Goal: Find contact information: Find contact information

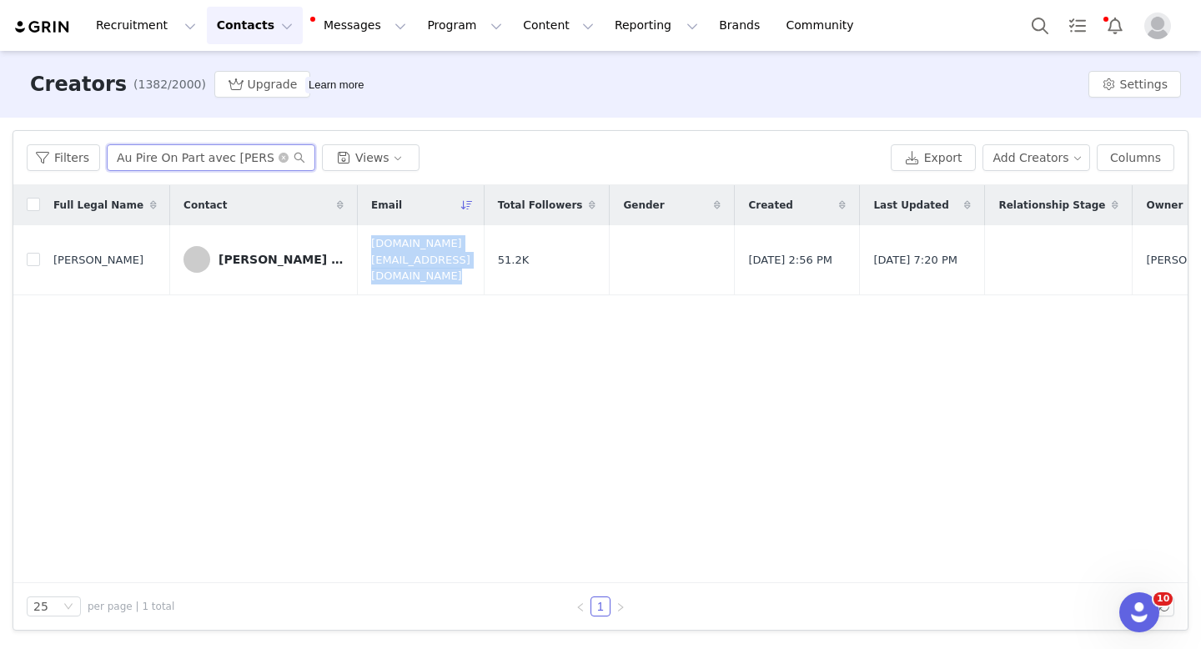
click at [182, 165] on input "Au Pire On Part avec [PERSON_NAME] et [PERSON_NAME]" at bounding box center [211, 157] width 209 height 27
paste input "[URL][DOMAIN_NAME]"
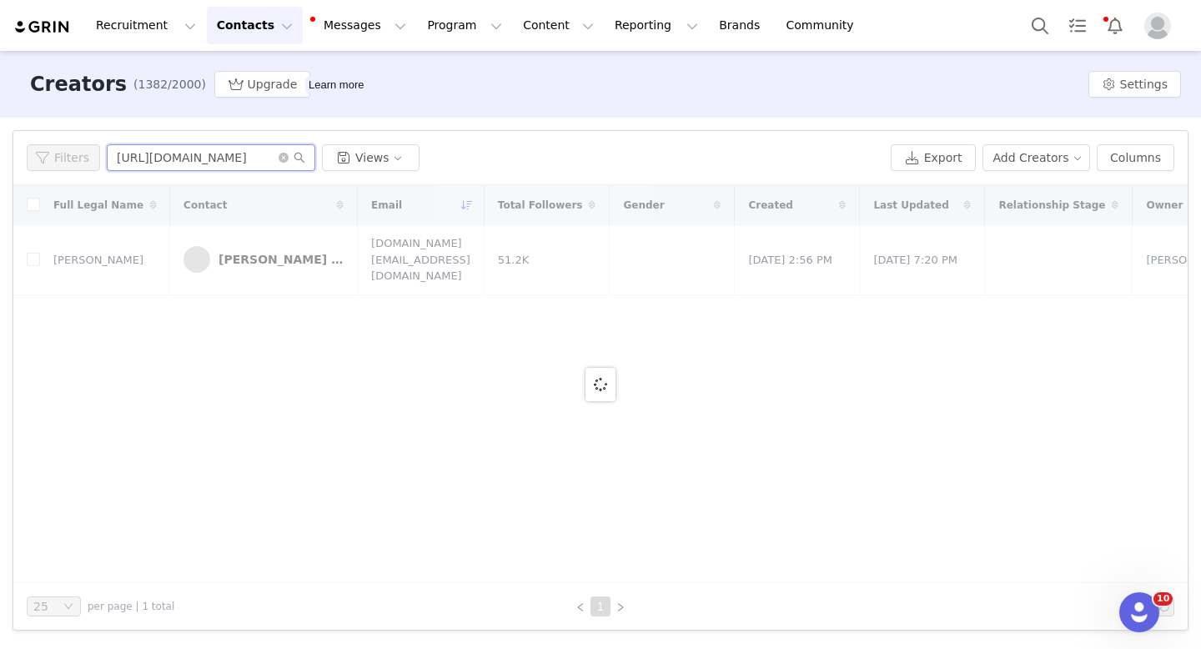
click at [62, 157] on div "Filters [URL][DOMAIN_NAME] Views" at bounding box center [456, 157] width 858 height 27
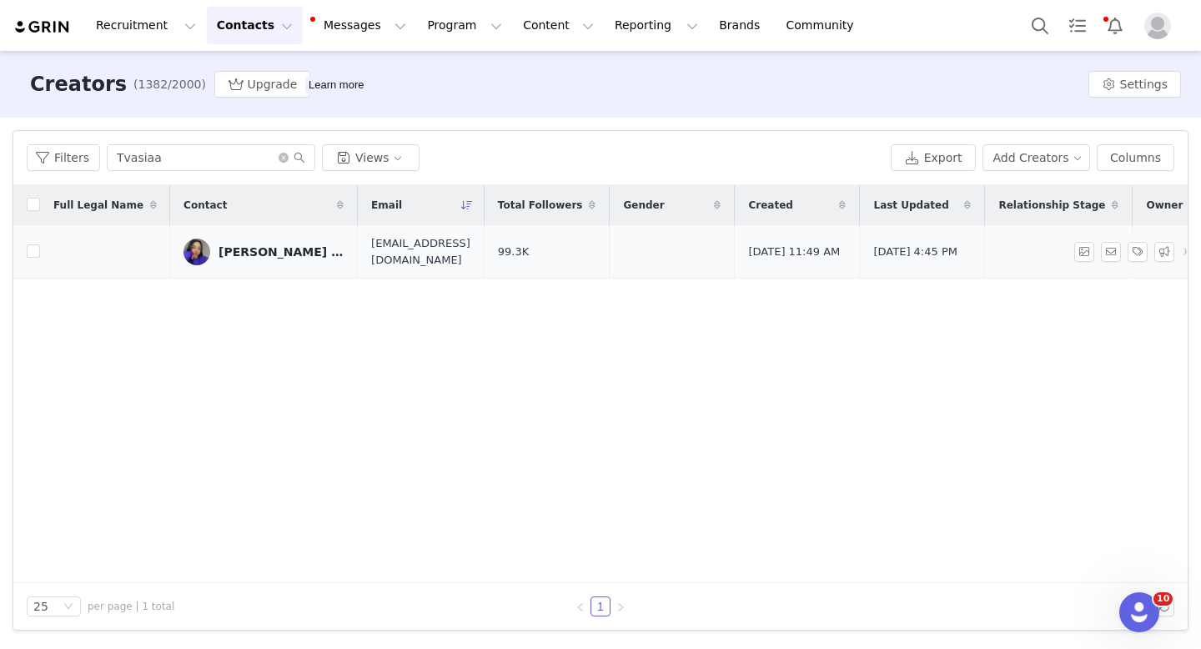
click at [371, 249] on span "[EMAIL_ADDRESS][DOMAIN_NAME]" at bounding box center [420, 251] width 99 height 33
copy span "[EMAIL_ADDRESS][DOMAIN_NAME]"
click at [249, 153] on input "Tvasiaa" at bounding box center [211, 157] width 209 height 27
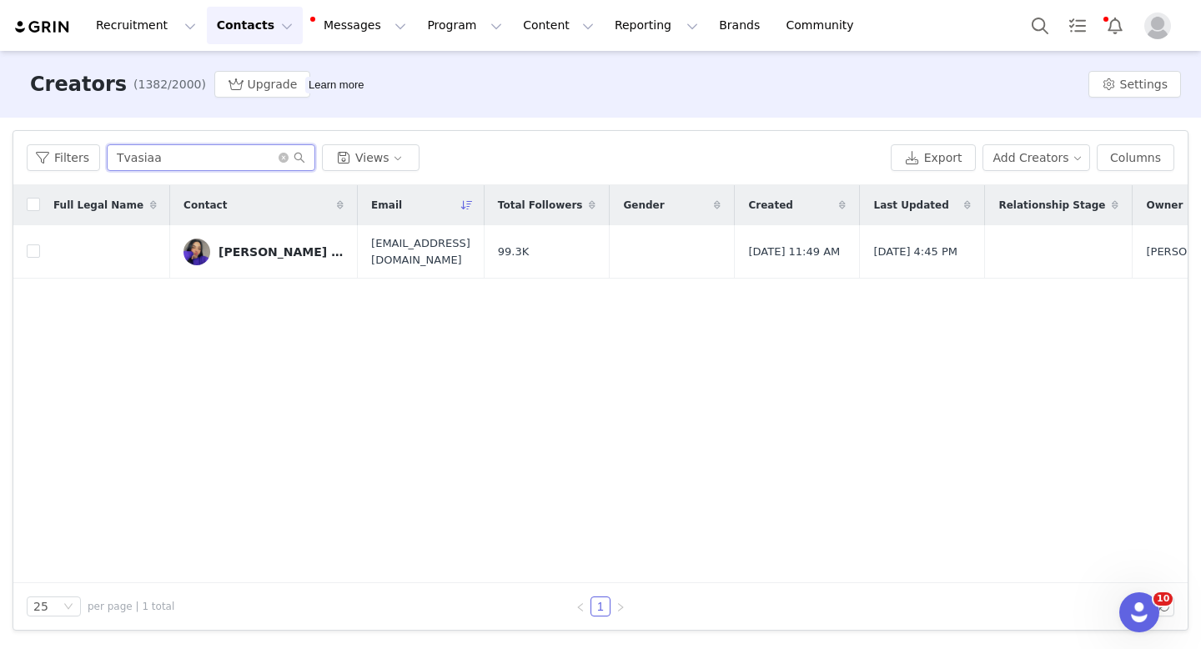
click at [249, 153] on input "Tvasiaa" at bounding box center [211, 157] width 209 height 27
paste input "[URL][DOMAIN_NAME]"
click at [249, 153] on input "[URL][DOMAIN_NAME]" at bounding box center [211, 157] width 209 height 27
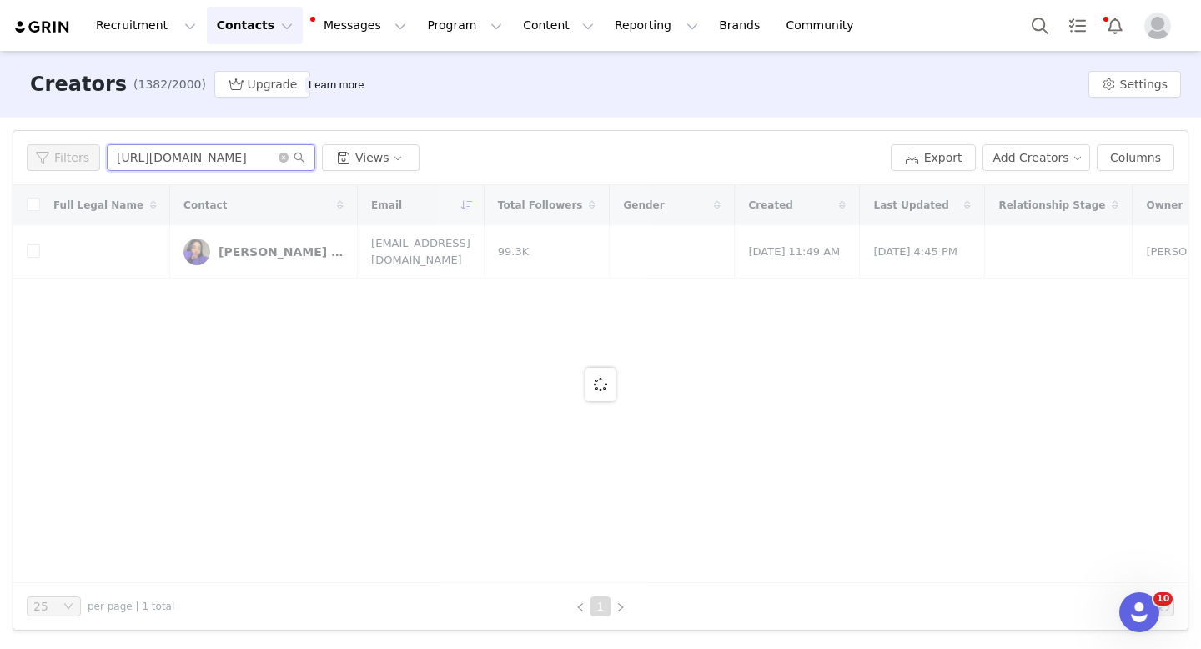
click at [249, 153] on input "[URL][DOMAIN_NAME]" at bounding box center [211, 157] width 209 height 27
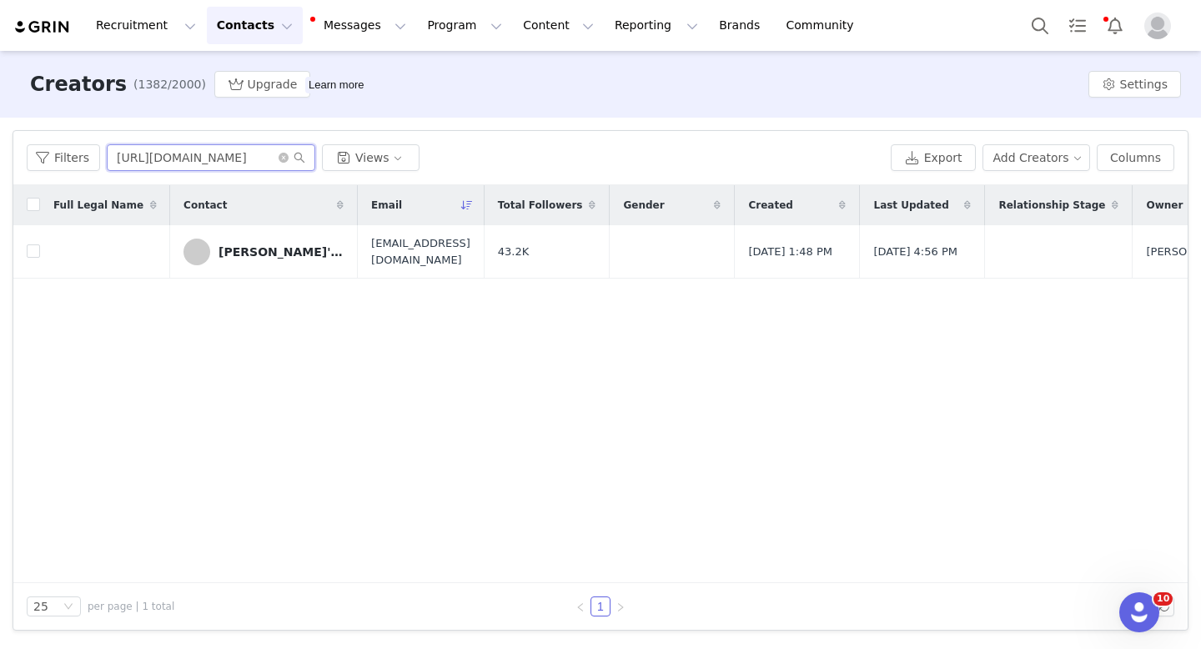
click at [230, 156] on input "[URL][DOMAIN_NAME]" at bounding box center [211, 157] width 209 height 27
click at [442, 257] on span "[EMAIL_ADDRESS][DOMAIN_NAME]" at bounding box center [420, 251] width 99 height 33
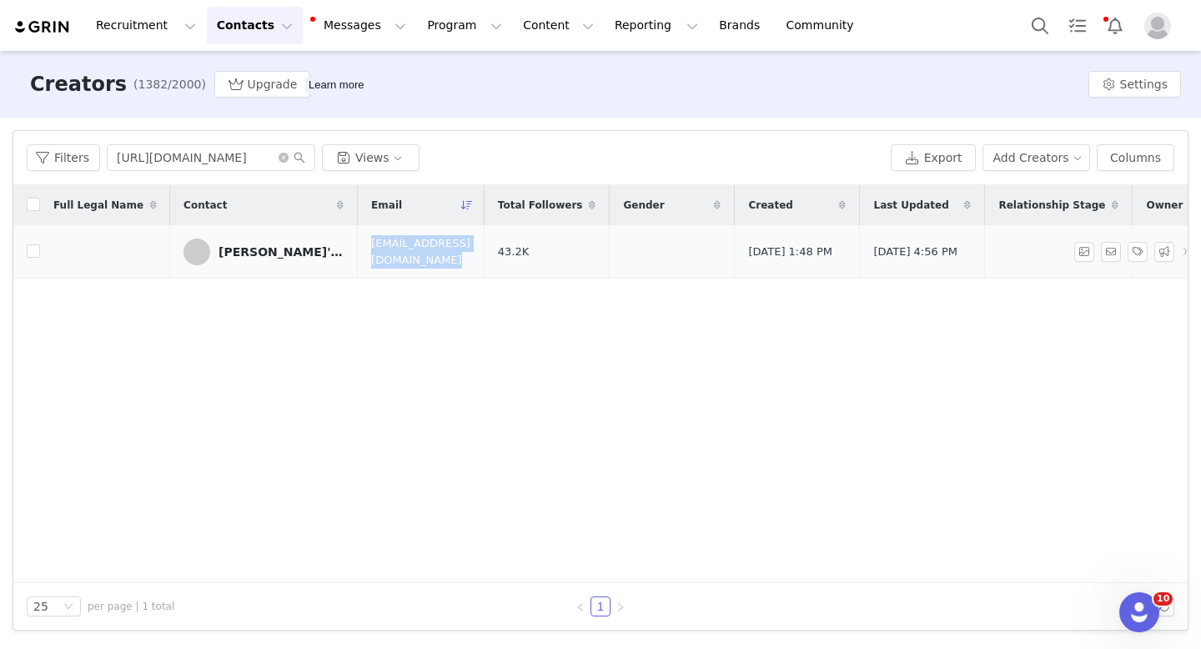
copy span "[EMAIL_ADDRESS][DOMAIN_NAME]"
click at [239, 162] on input "[URL][DOMAIN_NAME]" at bounding box center [211, 157] width 209 height 27
type input "e"
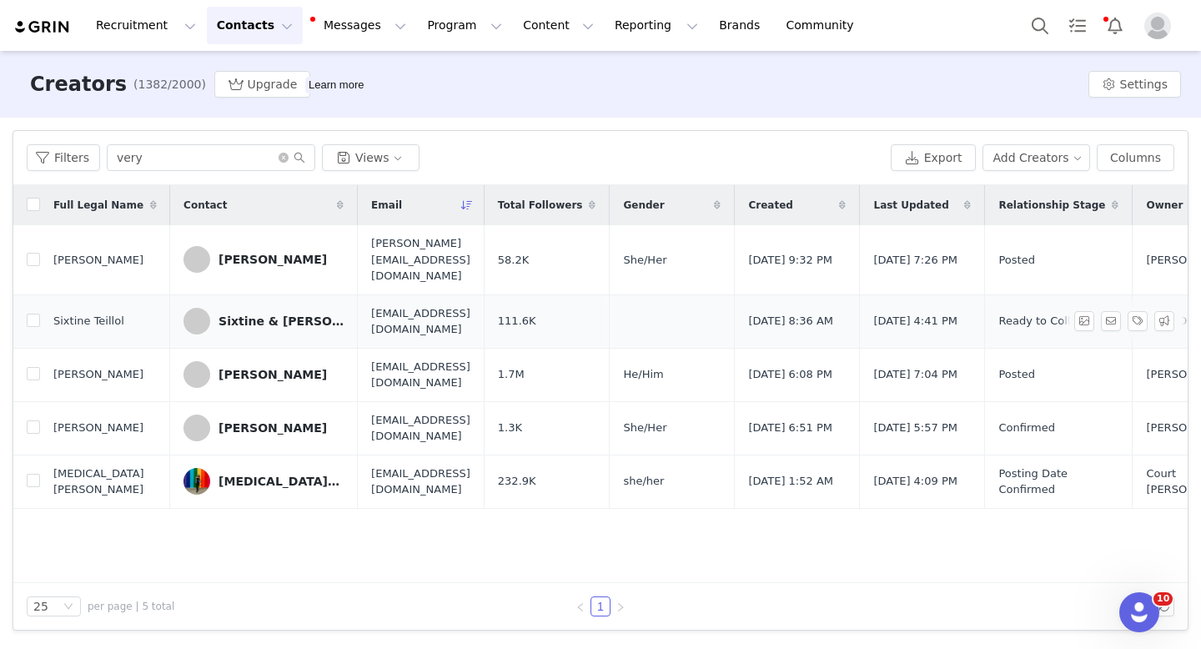
click at [380, 305] on span "[EMAIL_ADDRESS][DOMAIN_NAME]" at bounding box center [420, 321] width 99 height 33
copy span "[EMAIL_ADDRESS][DOMAIN_NAME]"
click at [232, 155] on input "very" at bounding box center [211, 157] width 209 height 27
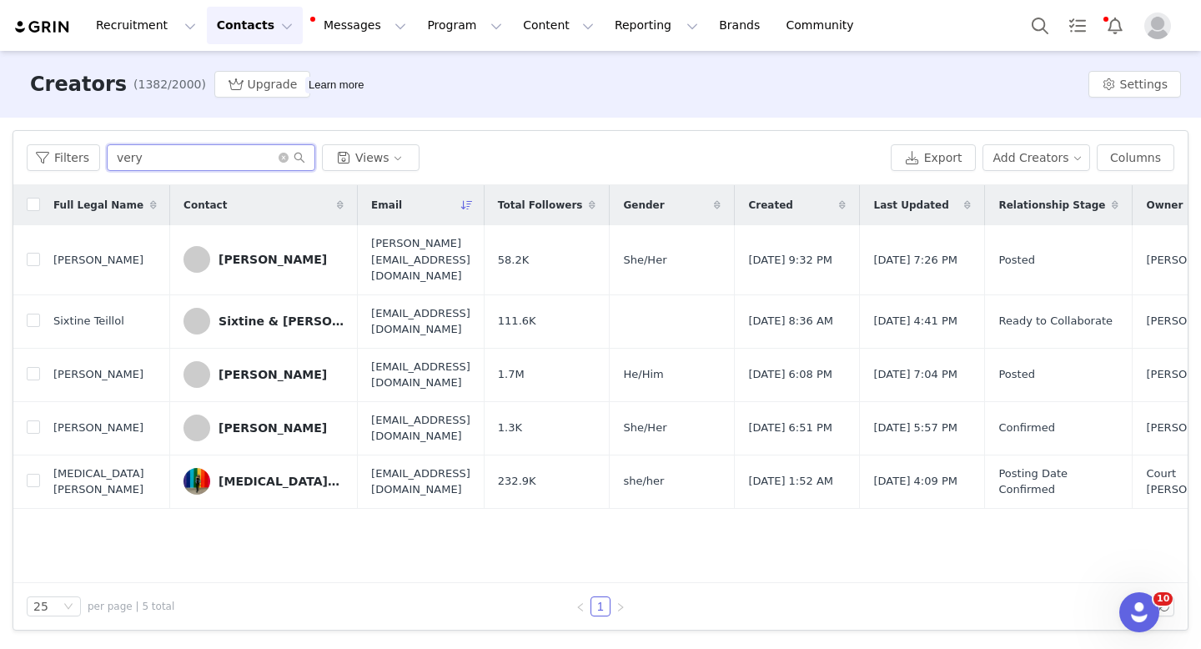
click at [232, 155] on input "very" at bounding box center [211, 157] width 209 height 27
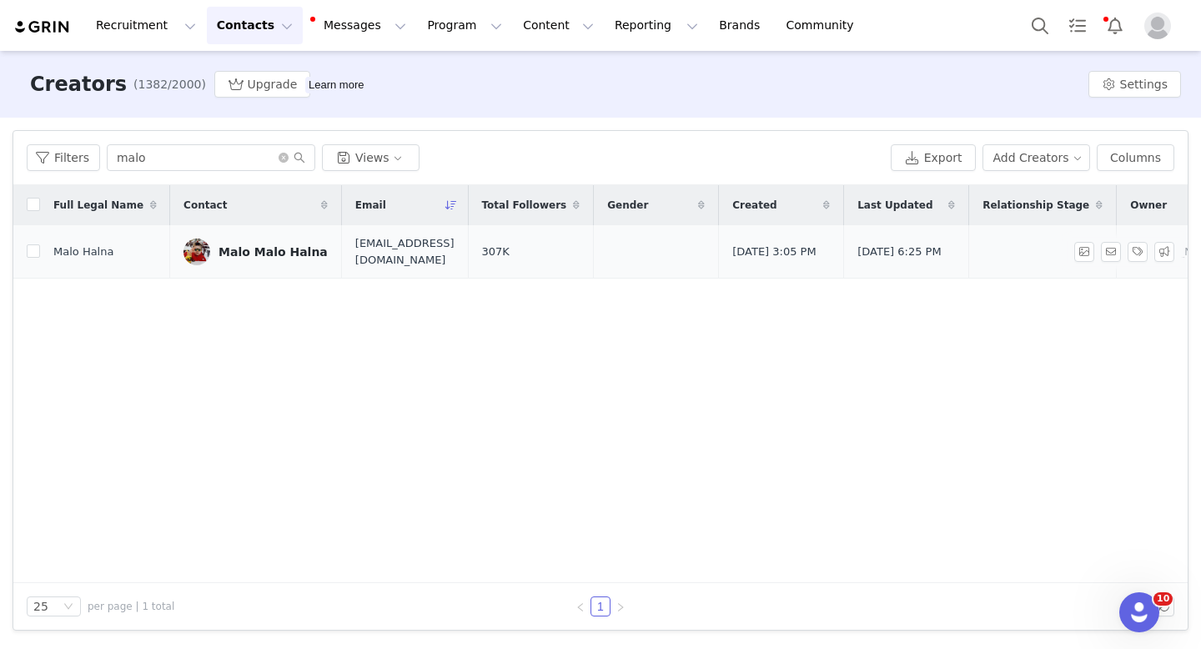
click at [397, 252] on span "[EMAIL_ADDRESS][DOMAIN_NAME]" at bounding box center [404, 251] width 99 height 33
copy span "[EMAIL_ADDRESS][DOMAIN_NAME]"
click at [197, 153] on input "malo" at bounding box center [211, 157] width 209 height 27
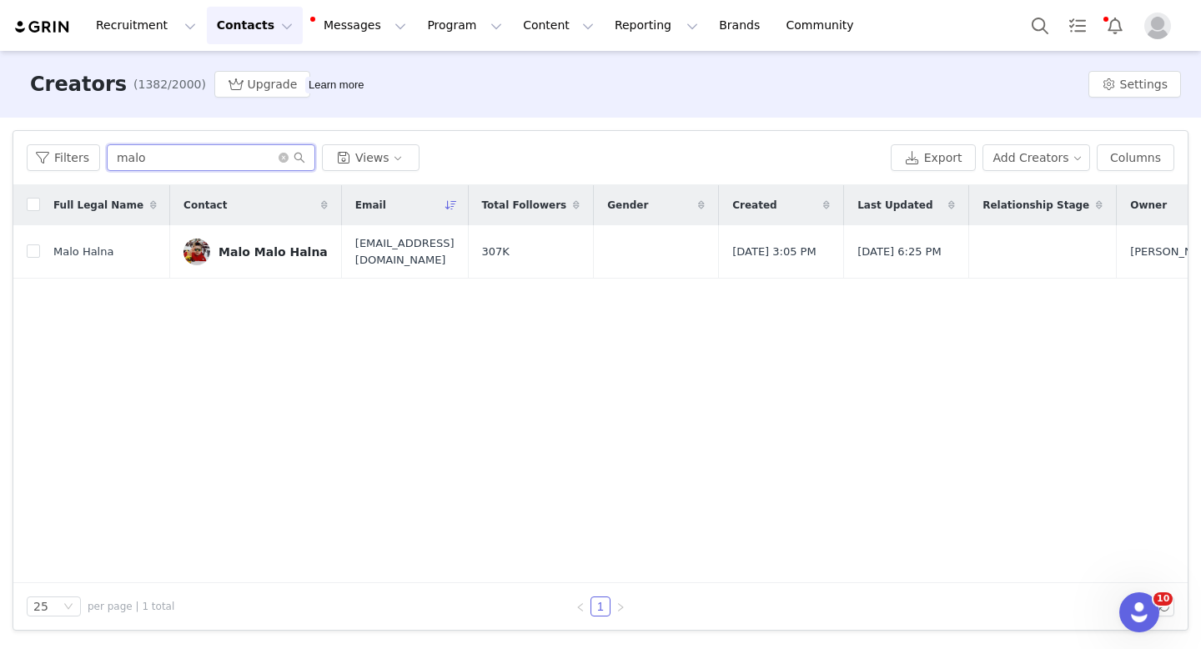
click at [197, 153] on input "malo" at bounding box center [211, 157] width 209 height 27
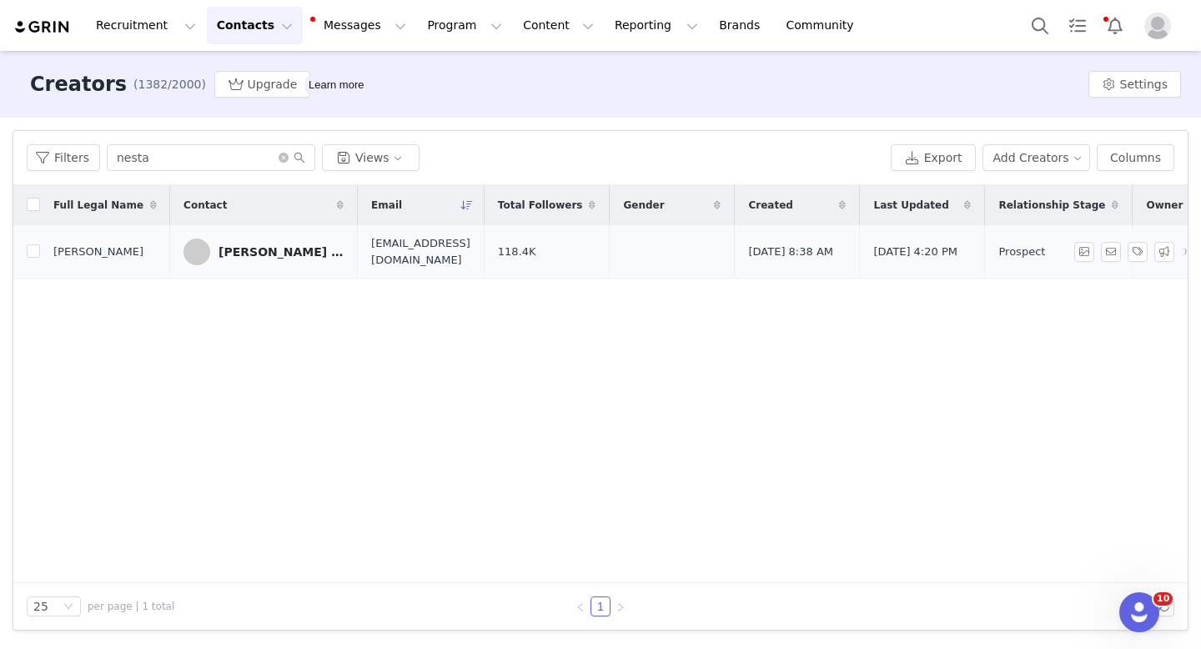
click at [375, 253] on span "[EMAIL_ADDRESS][DOMAIN_NAME]" at bounding box center [420, 251] width 99 height 33
copy span "[EMAIL_ADDRESS][DOMAIN_NAME]"
click at [202, 161] on input "nesta" at bounding box center [211, 157] width 209 height 27
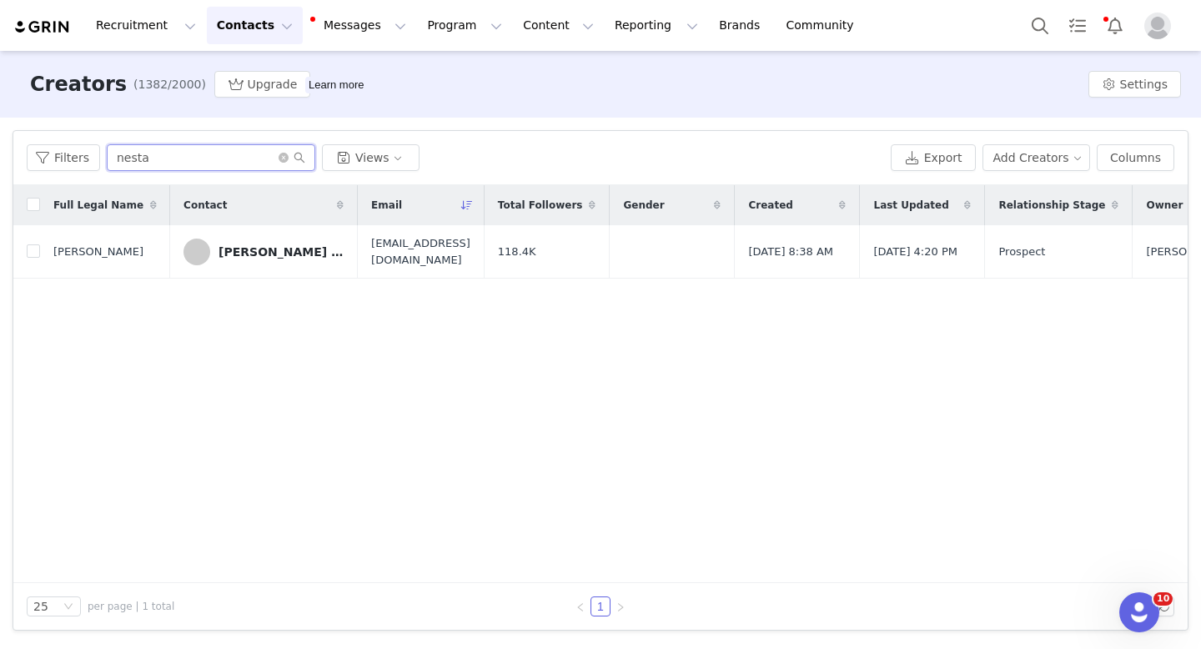
click at [202, 161] on input "nesta" at bounding box center [211, 157] width 209 height 27
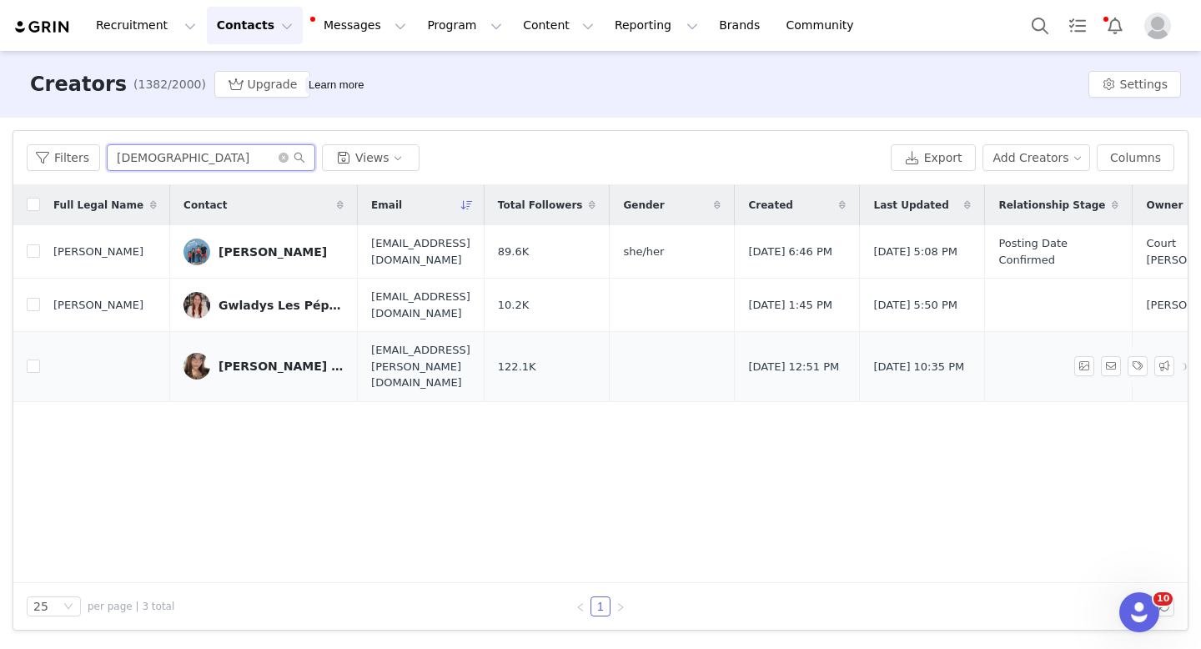
type input "[DEMOGRAPHIC_DATA]"
click at [429, 361] on span "[EMAIL_ADDRESS][PERSON_NAME][DOMAIN_NAME]" at bounding box center [420, 366] width 99 height 49
copy span "[EMAIL_ADDRESS][PERSON_NAME][DOMAIN_NAME]"
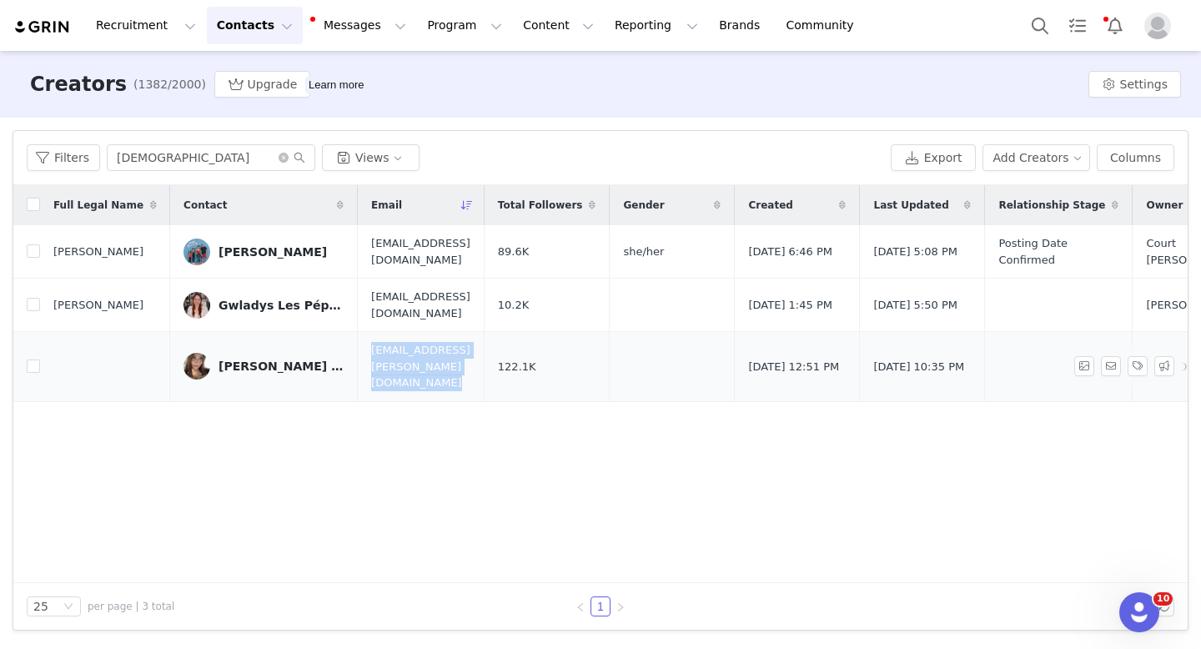
click at [252, 367] on link "[PERSON_NAME] ladymanaal" at bounding box center [264, 366] width 160 height 27
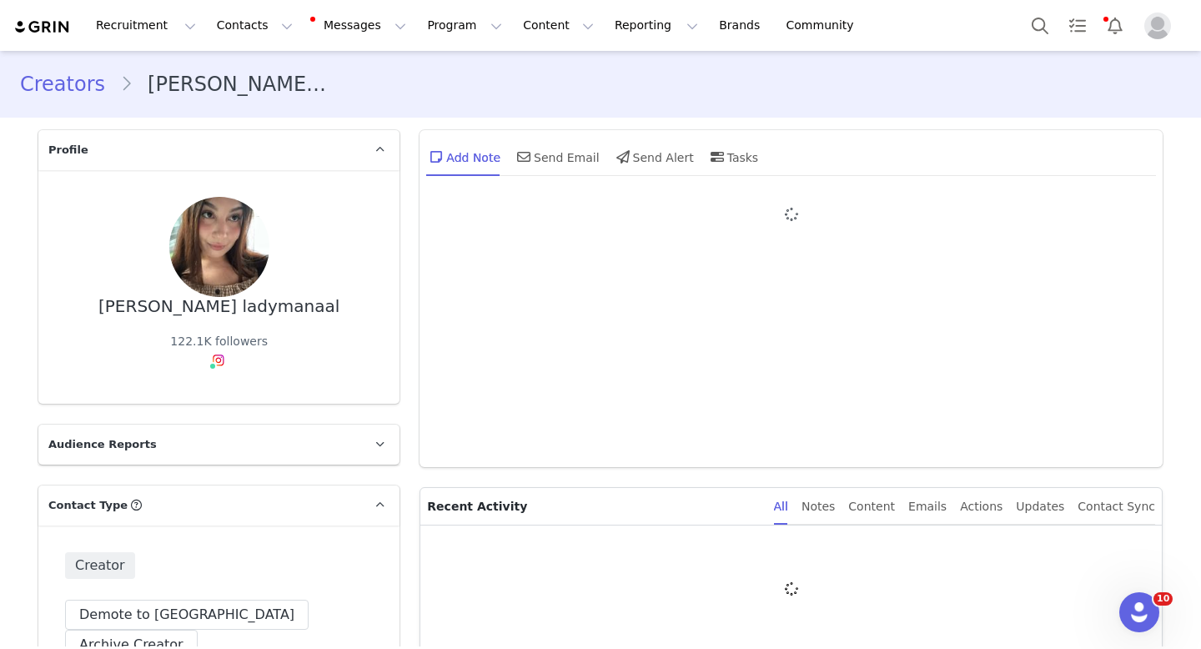
type input "+1 ([GEOGRAPHIC_DATA])"
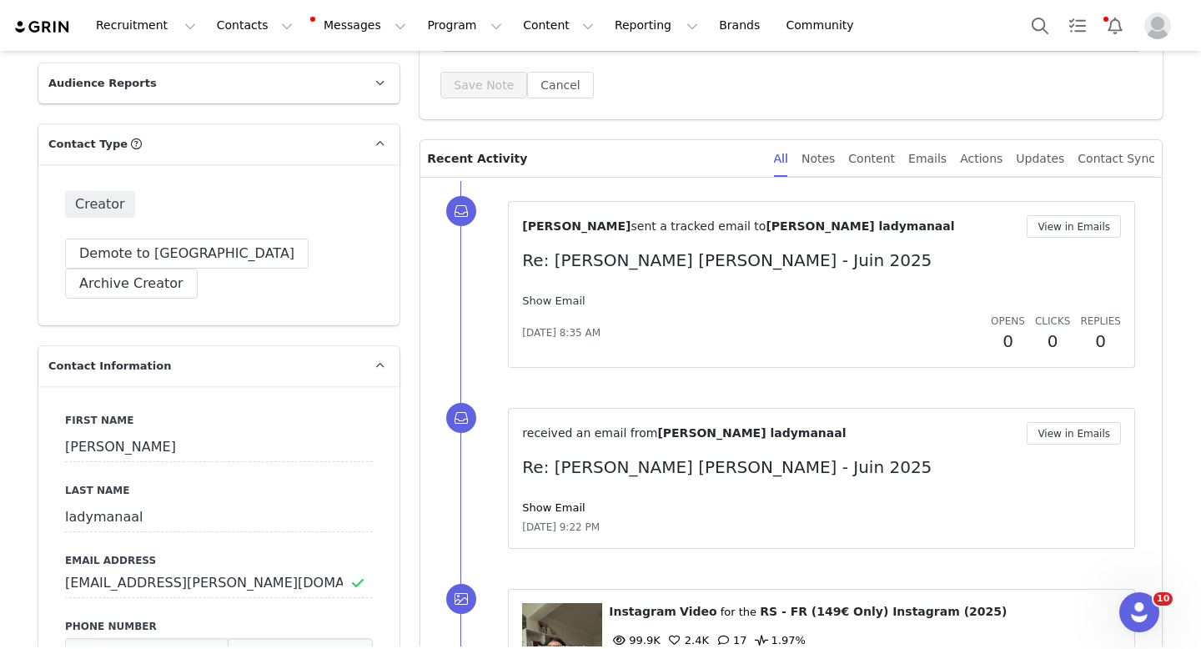
click at [553, 304] on link "Show Email" at bounding box center [553, 300] width 63 height 13
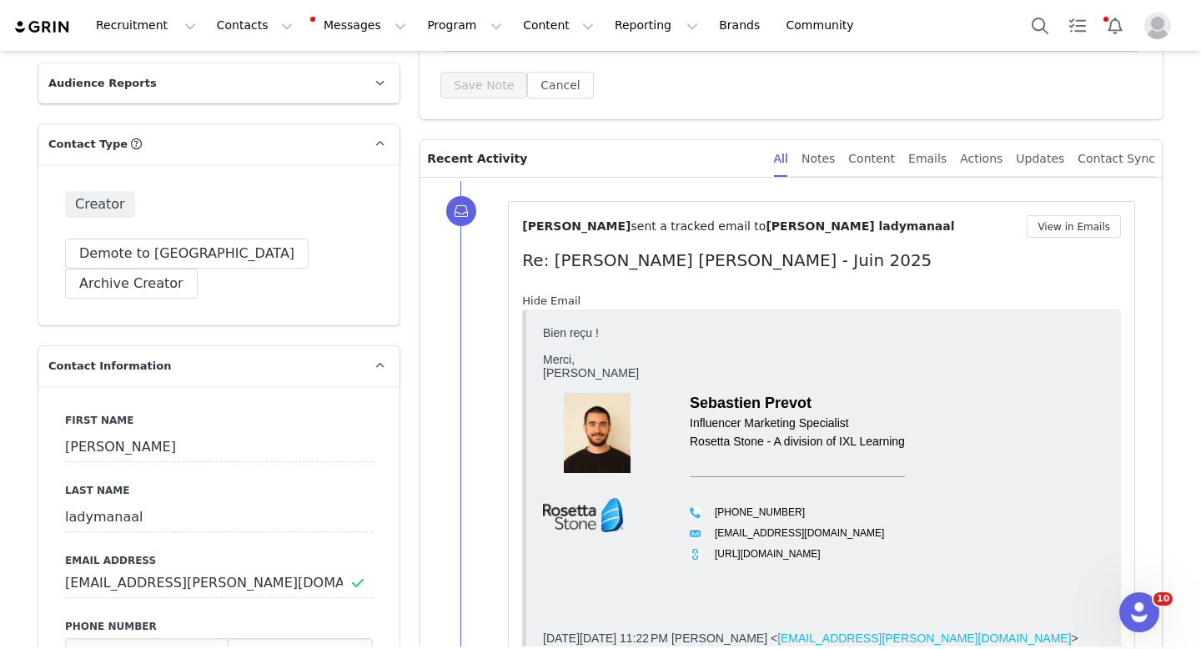
click at [550, 301] on link "Hide Email" at bounding box center [551, 300] width 58 height 13
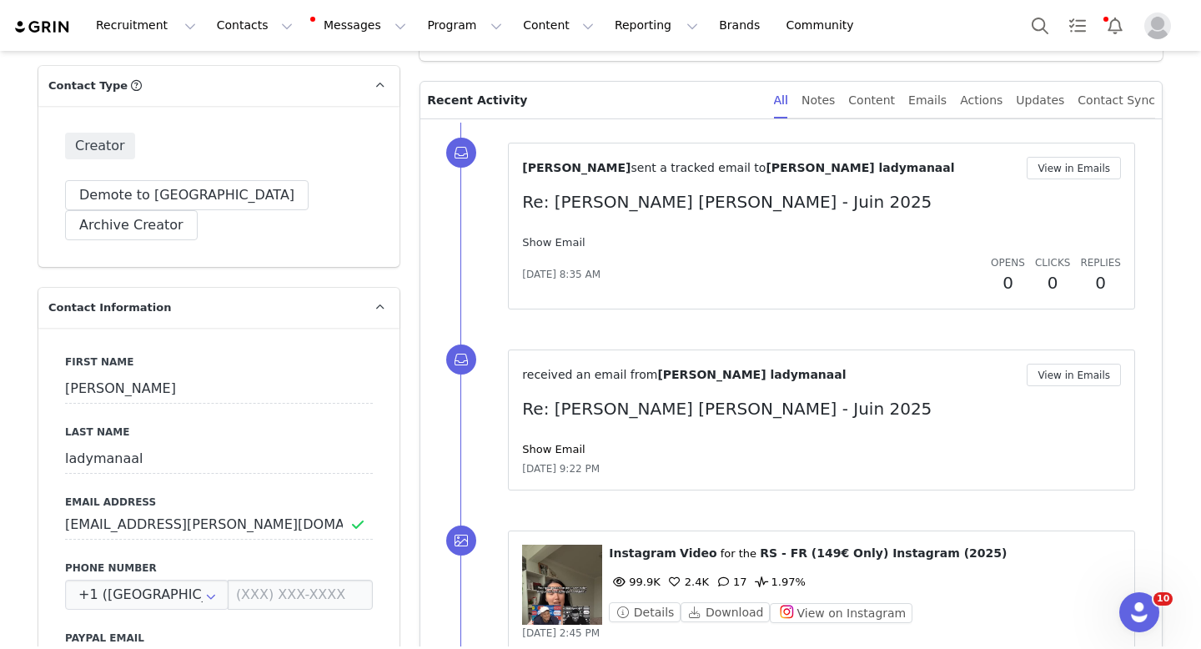
scroll to position [477, 0]
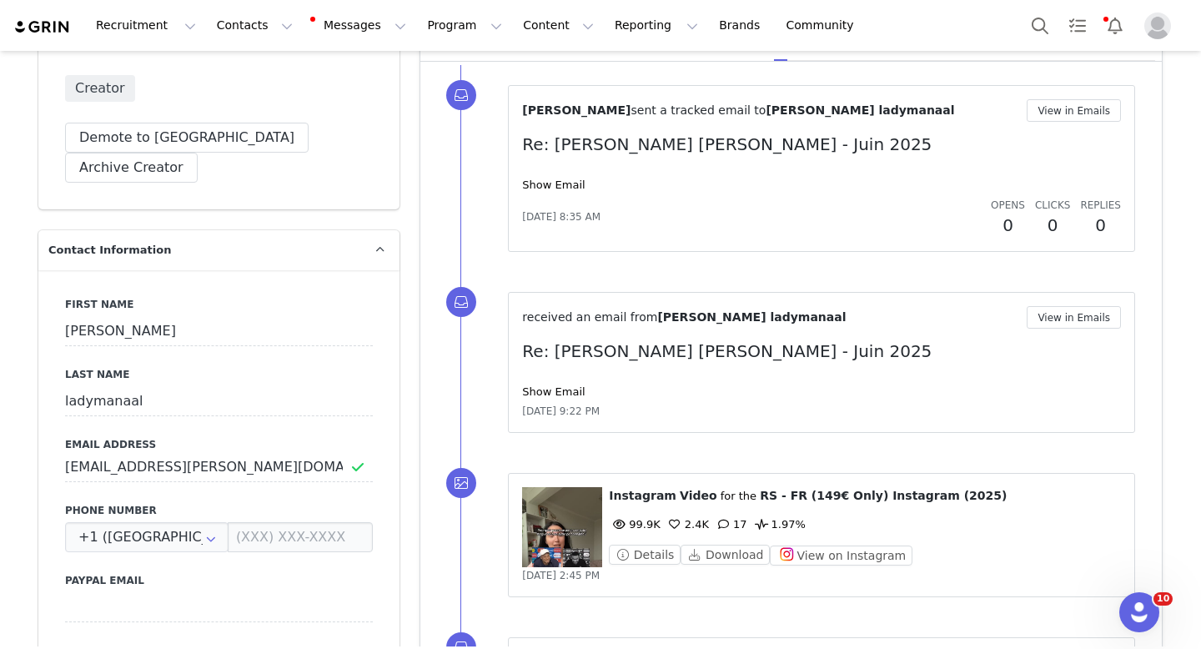
click at [551, 384] on div "Show Email" at bounding box center [821, 392] width 599 height 17
click at [551, 390] on link "Show Email" at bounding box center [553, 391] width 63 height 13
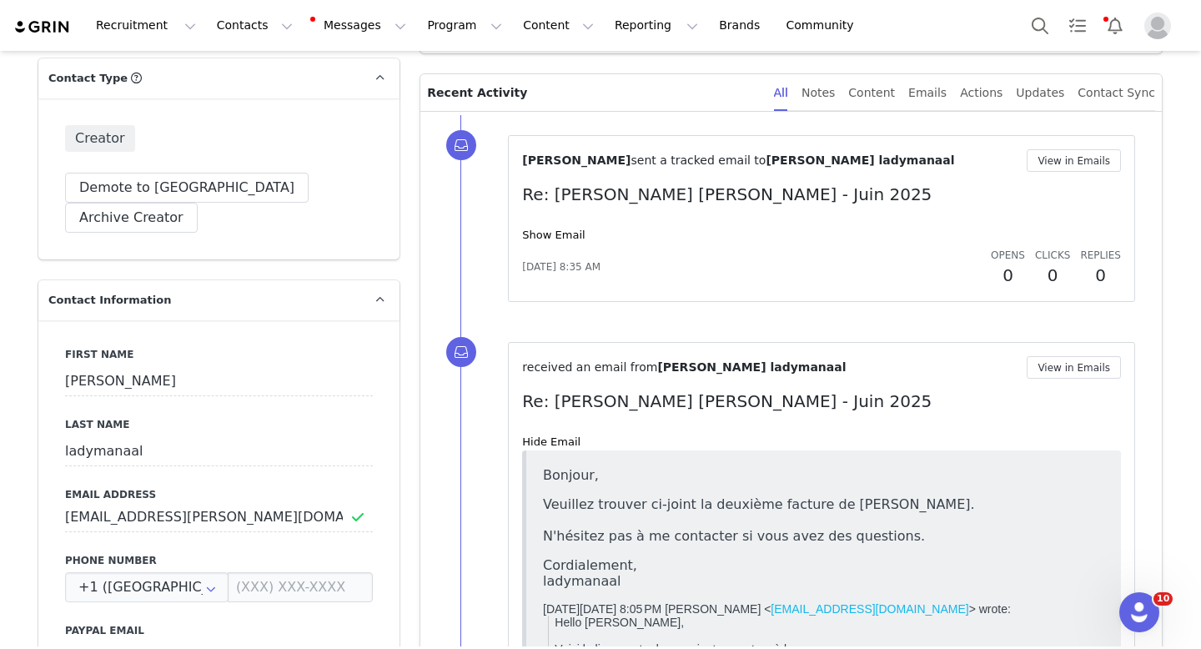
scroll to position [402, 0]
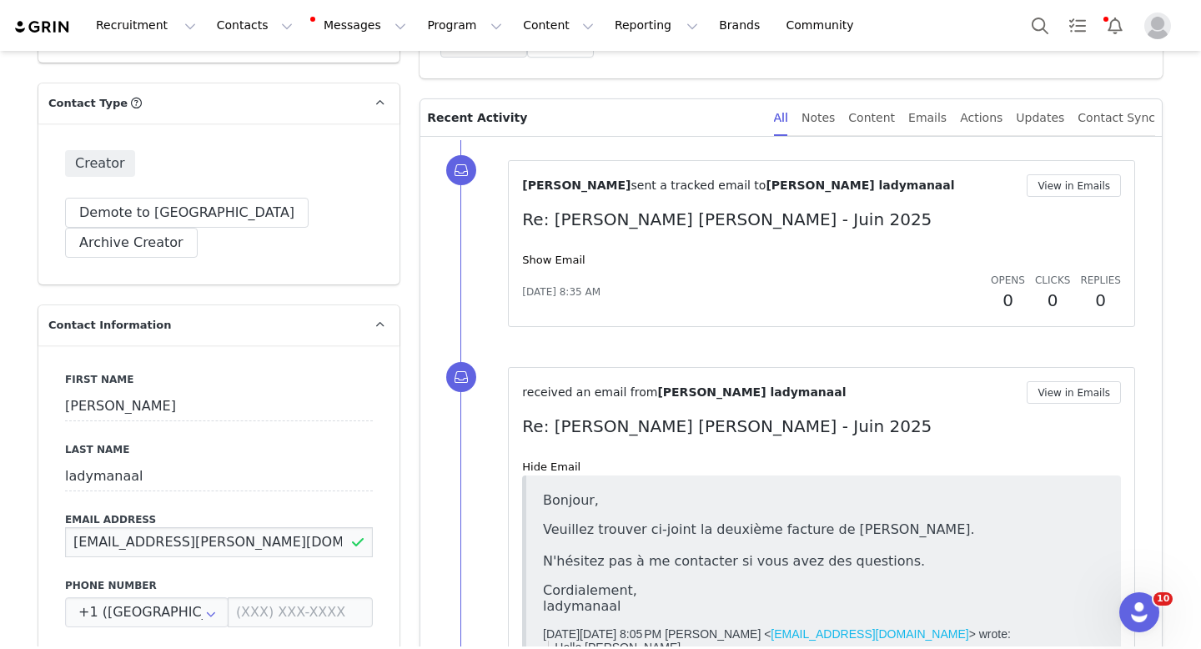
drag, startPoint x: 146, startPoint y: 516, endPoint x: 223, endPoint y: 516, distance: 76.7
click at [223, 527] on input "[EMAIL_ADDRESS][PERSON_NAME][DOMAIN_NAME]" at bounding box center [219, 542] width 308 height 30
click at [171, 527] on input "[EMAIL_ADDRESS][PERSON_NAME][DOMAIN_NAME]" at bounding box center [219, 542] width 308 height 30
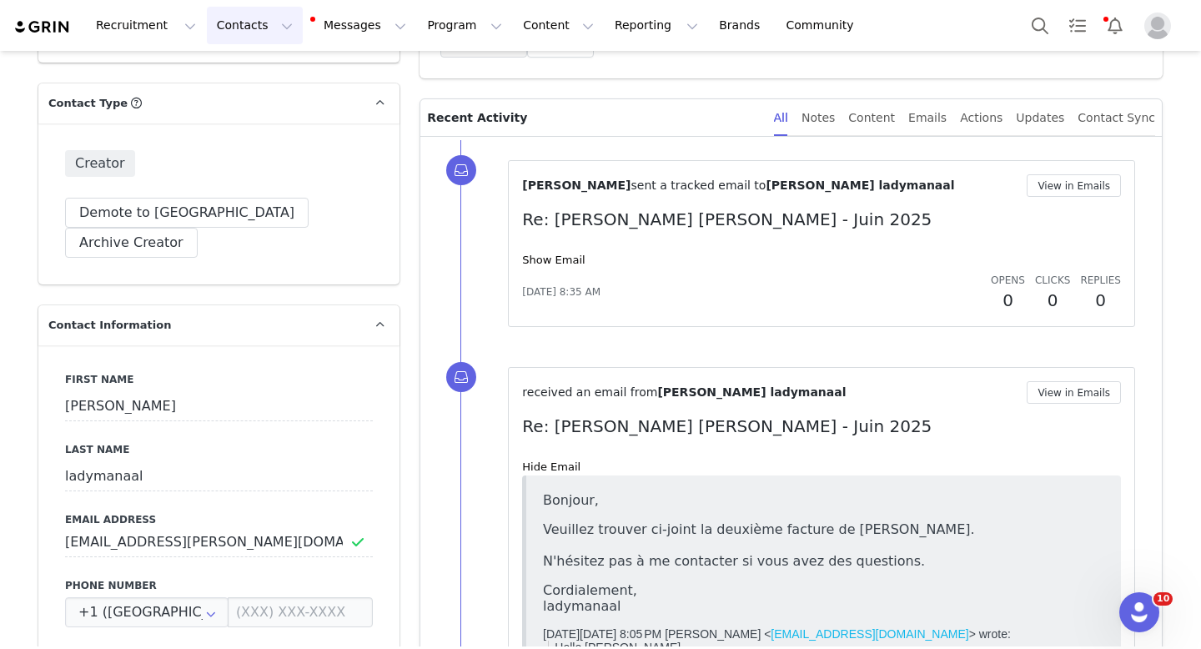
click at [254, 15] on button "Contacts Contacts" at bounding box center [255, 26] width 96 height 38
click at [240, 70] on p "Creators" at bounding box center [234, 74] width 50 height 18
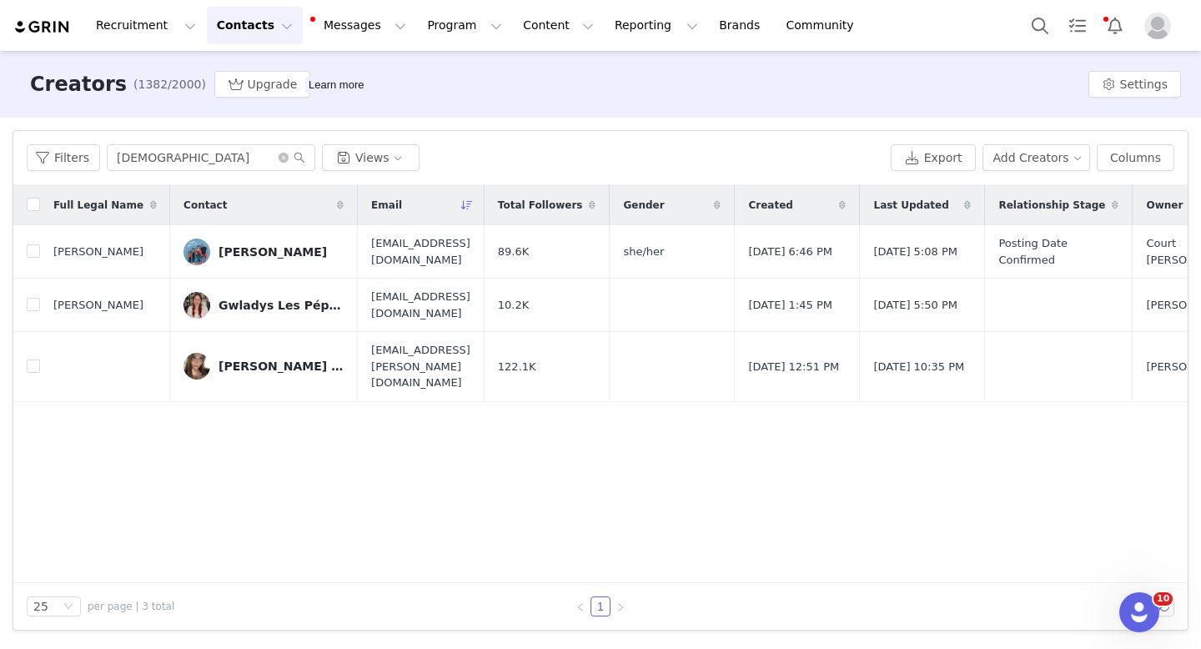
click at [244, 176] on div "Filters [DEMOGRAPHIC_DATA] Views Export Add Creators Columns" at bounding box center [600, 158] width 1174 height 54
click at [237, 160] on input "[DEMOGRAPHIC_DATA]" at bounding box center [211, 157] width 209 height 27
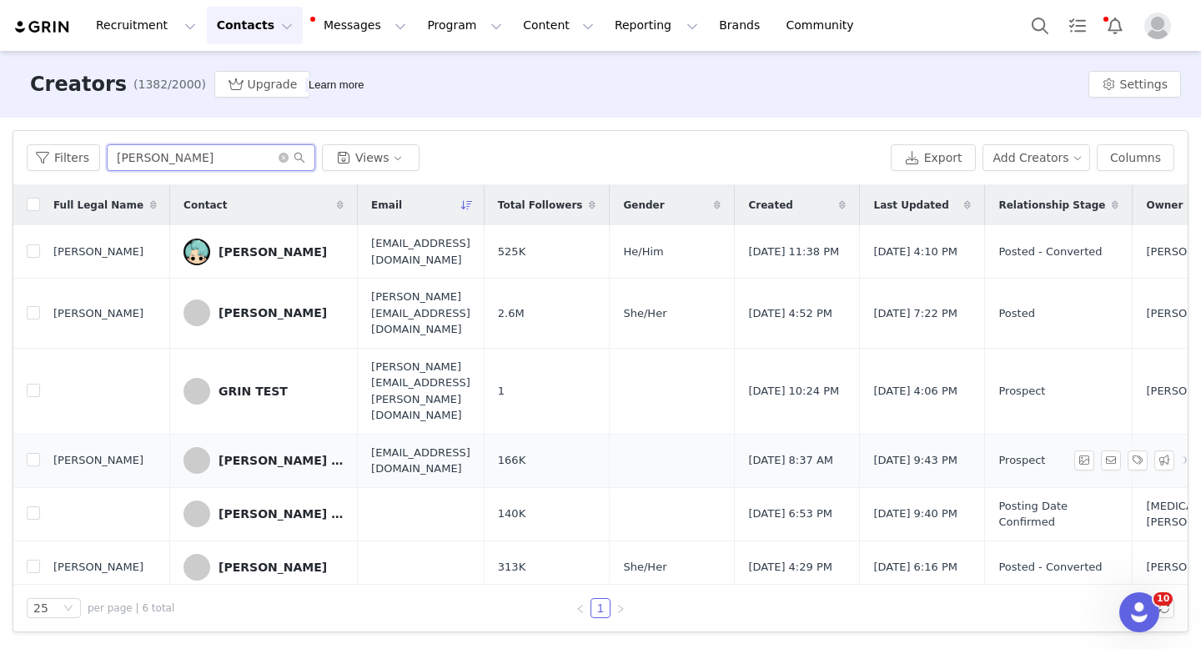
type input "[PERSON_NAME]"
click at [276, 454] on div "[PERSON_NAME] et Bee [PERSON_NAME] & Bee" at bounding box center [281, 460] width 125 height 13
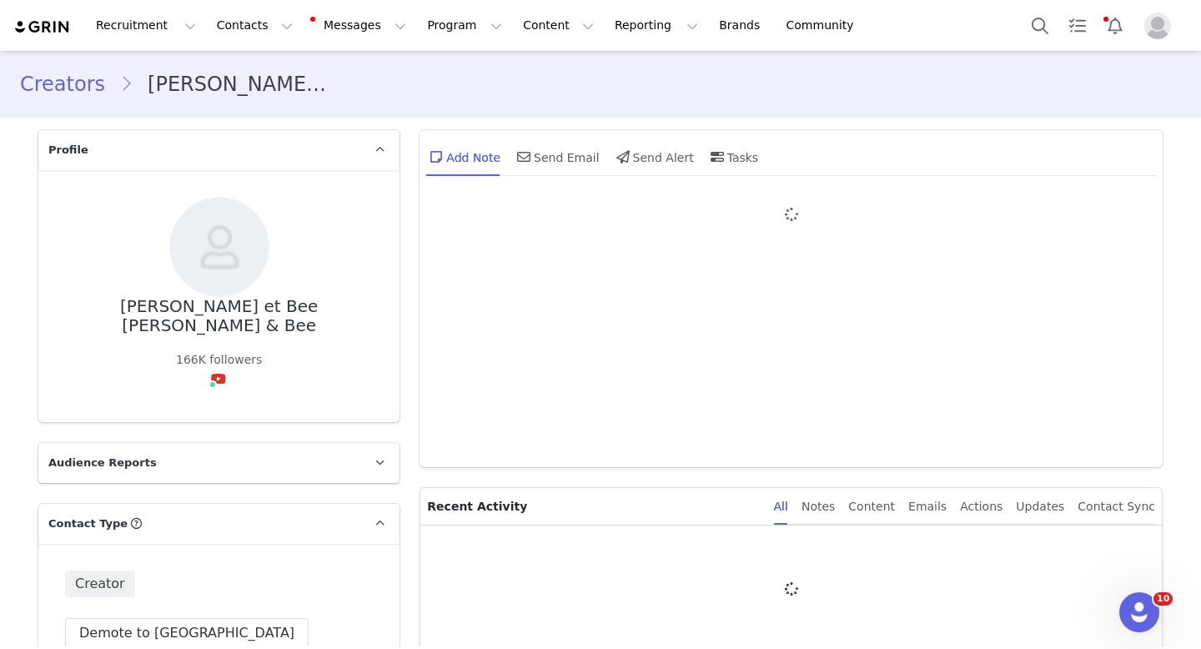
type input "+1 ([GEOGRAPHIC_DATA])"
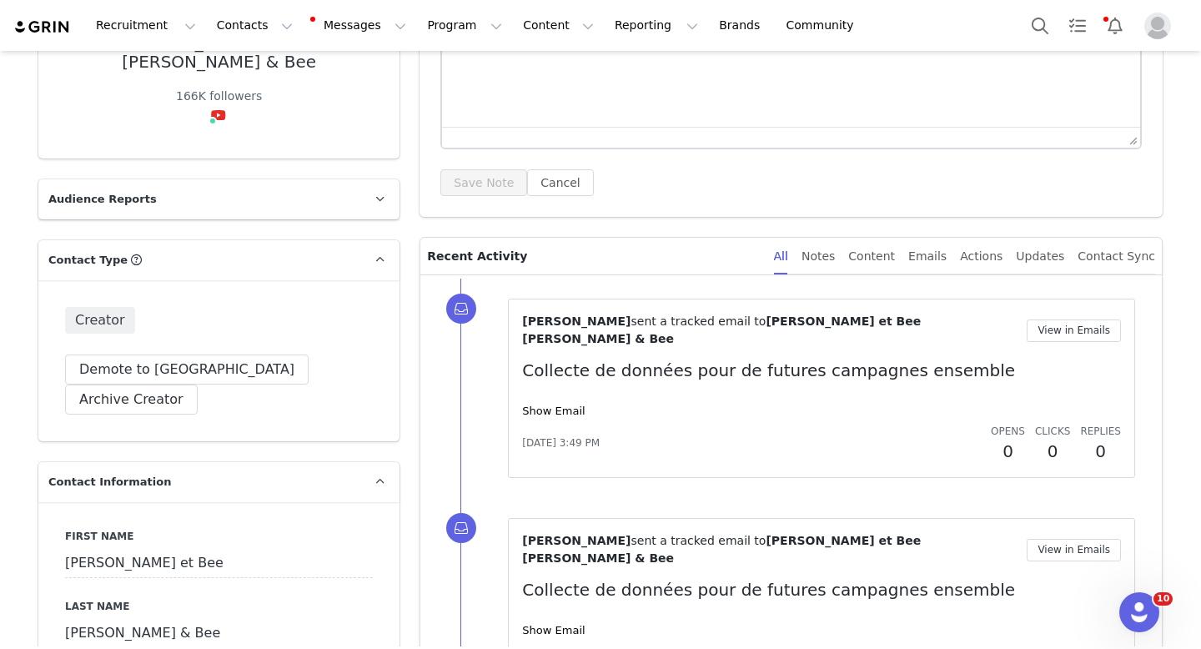
scroll to position [296, 0]
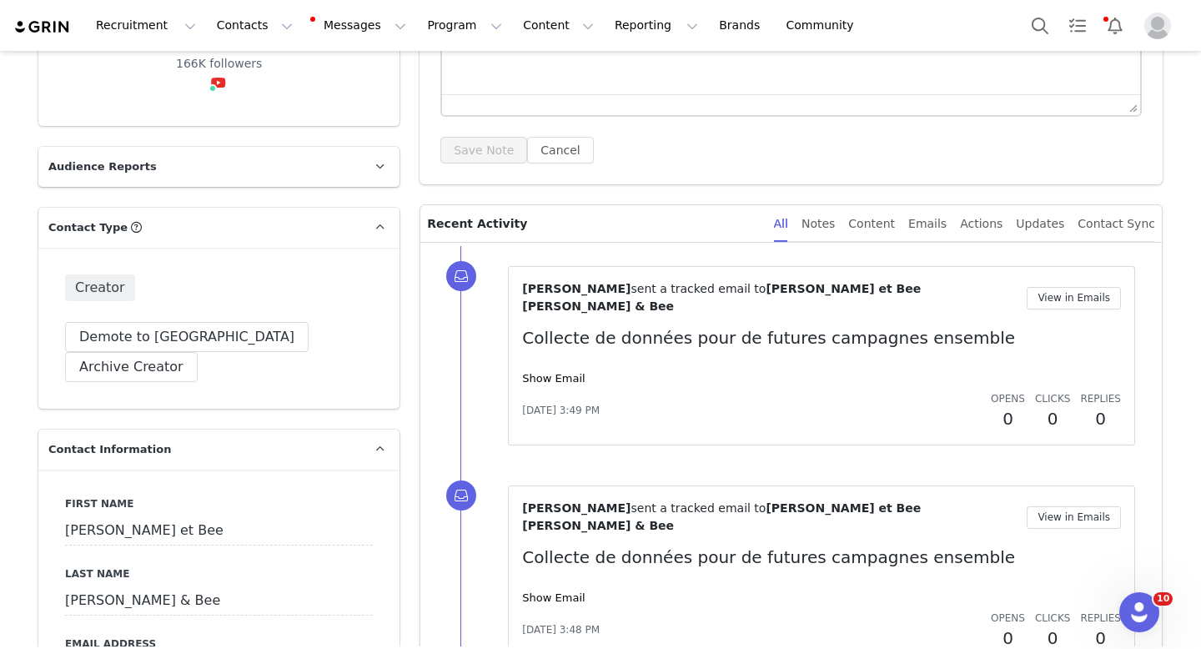
click at [221, 42] on button "Contacts Contacts" at bounding box center [255, 26] width 96 height 38
click at [224, 77] on p "Creators" at bounding box center [234, 74] width 50 height 18
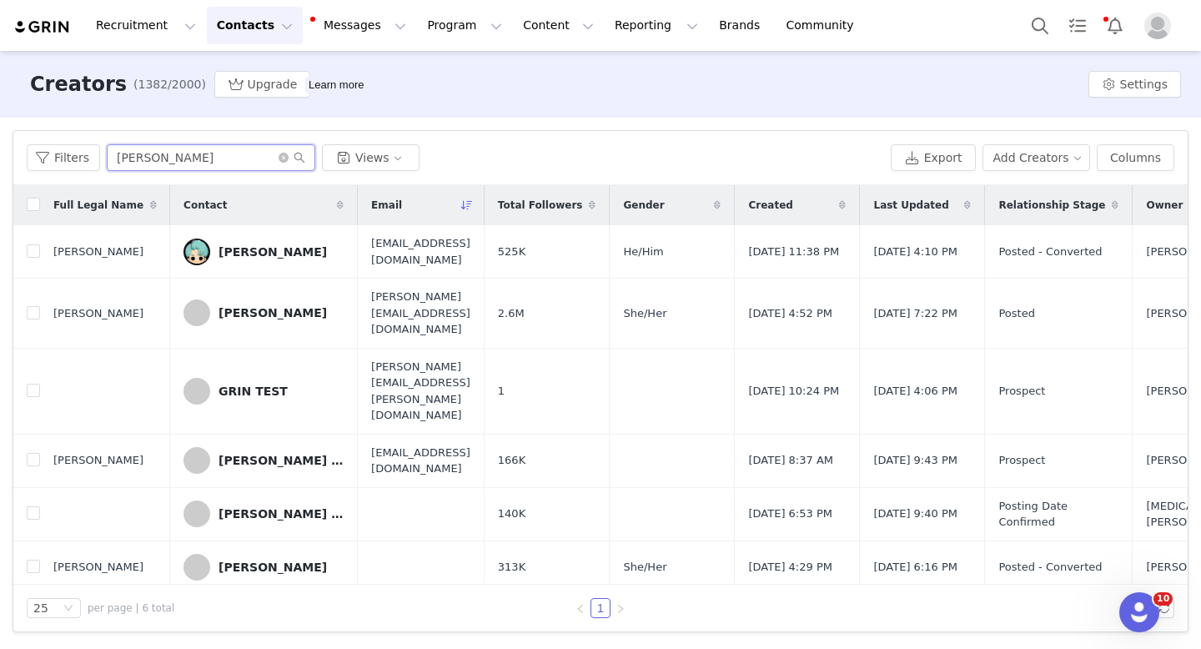
click at [230, 168] on input "[PERSON_NAME]" at bounding box center [211, 157] width 209 height 27
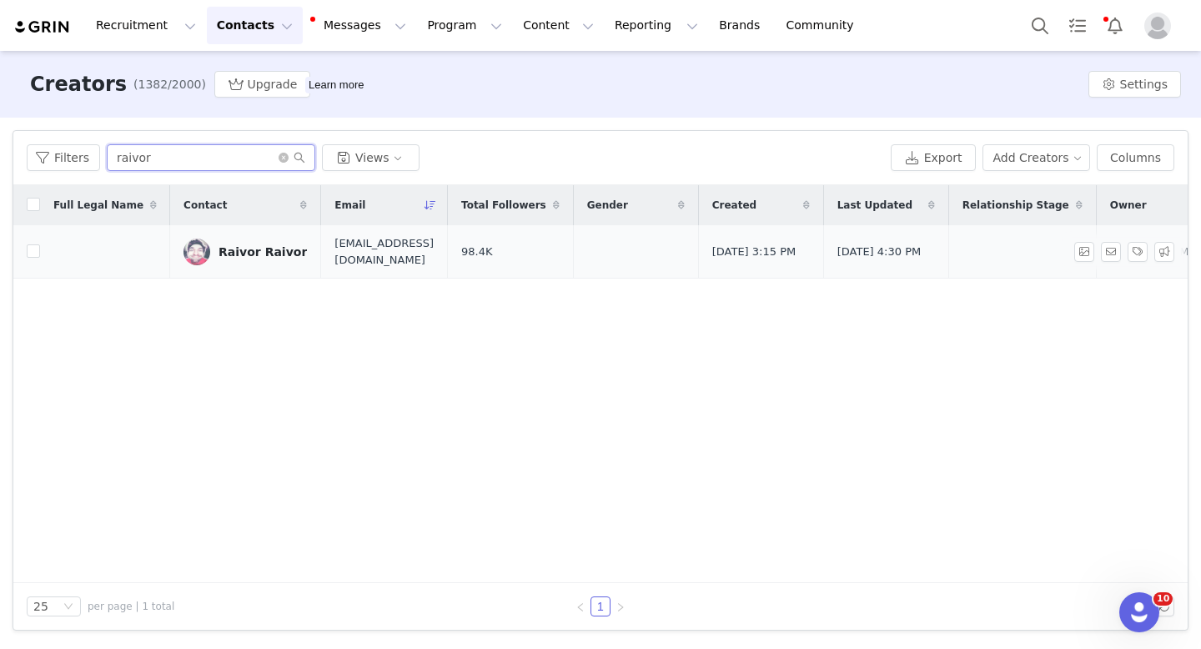
type input "raivor"
click at [225, 270] on td "Raivor Raivor" at bounding box center [245, 251] width 151 height 53
click at [226, 259] on link "Raivor Raivor" at bounding box center [245, 252] width 123 height 27
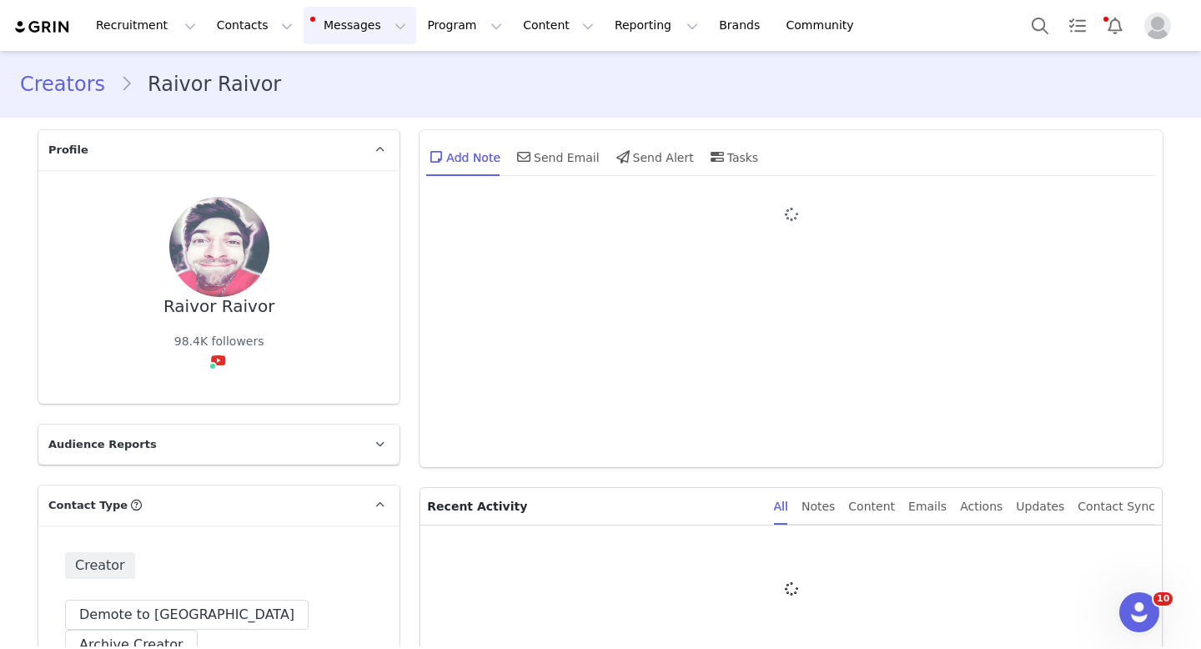
type input "+1 ([GEOGRAPHIC_DATA])"
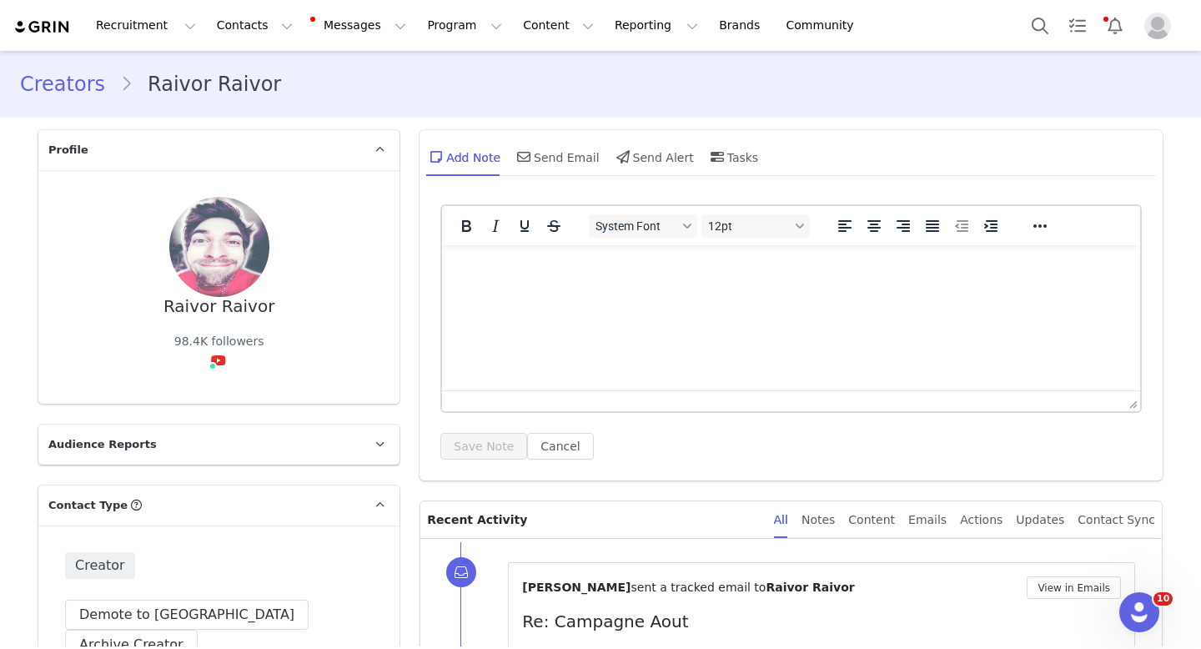
click at [262, 239] on img at bounding box center [219, 247] width 100 height 100
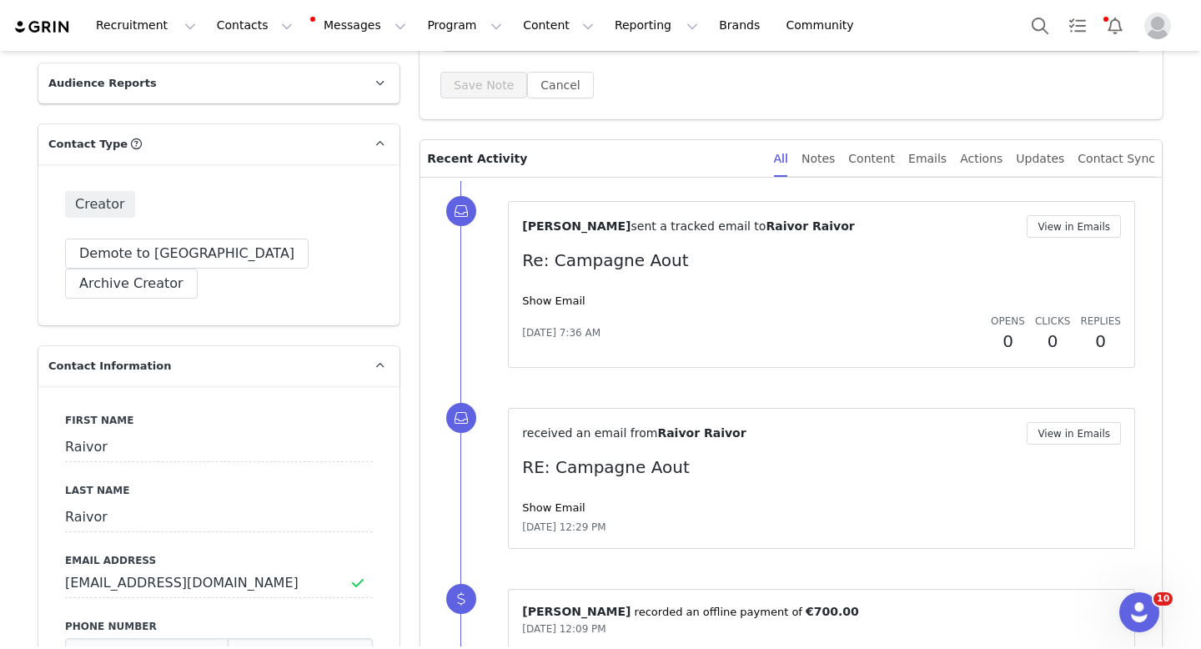
scroll to position [473, 0]
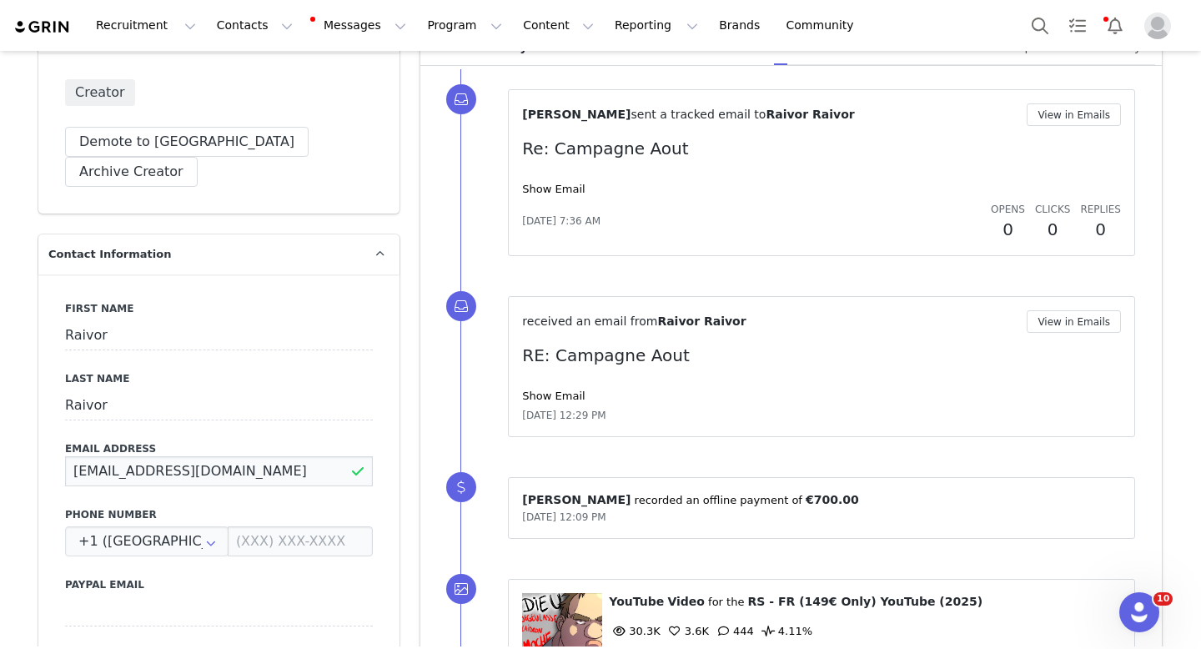
click at [210, 456] on input "[EMAIL_ADDRESS][DOMAIN_NAME]" at bounding box center [219, 471] width 308 height 30
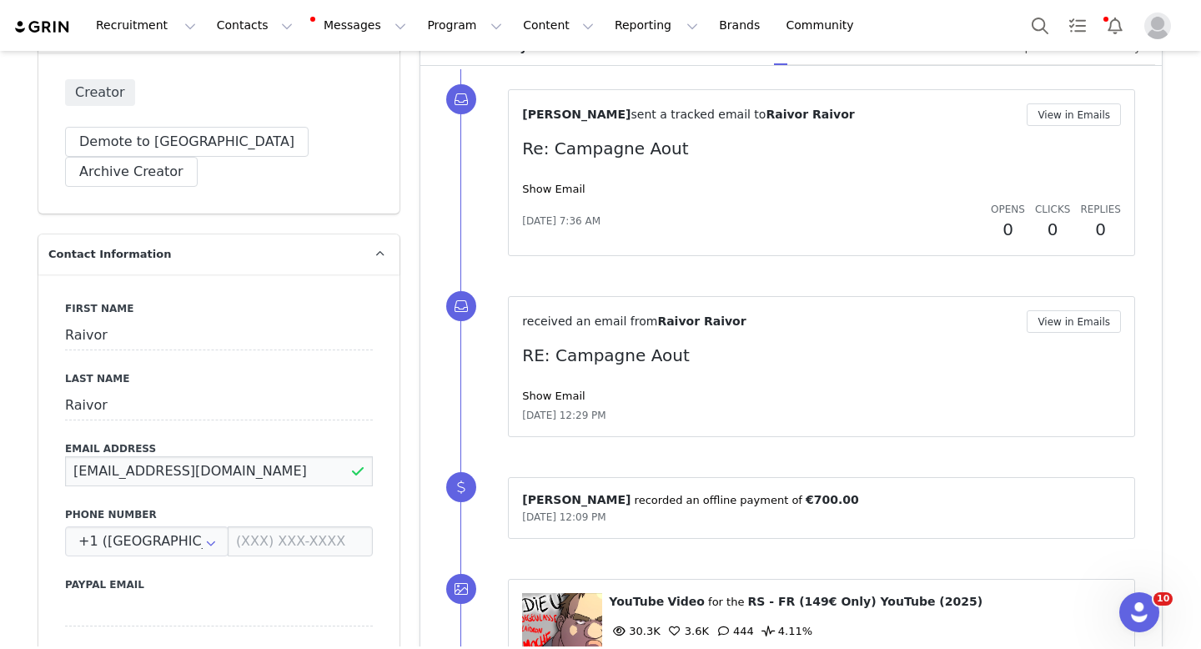
click at [210, 456] on input "[EMAIL_ADDRESS][DOMAIN_NAME]" at bounding box center [219, 471] width 308 height 30
